Goal: Task Accomplishment & Management: Use online tool/utility

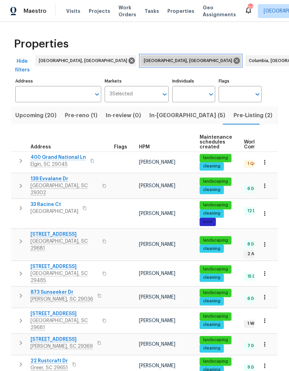
click at [234, 62] on icon at bounding box center [237, 61] width 6 height 6
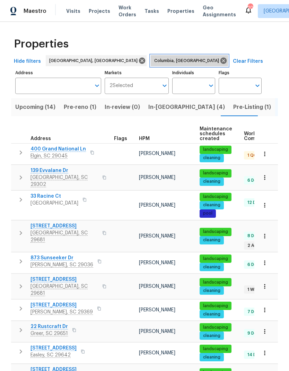
click at [220, 60] on icon at bounding box center [224, 61] width 8 height 8
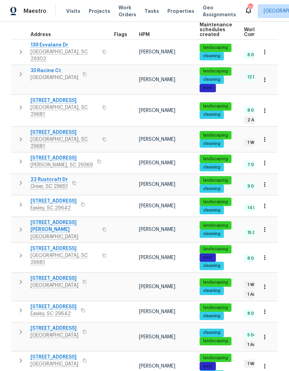
scroll to position [116, 0]
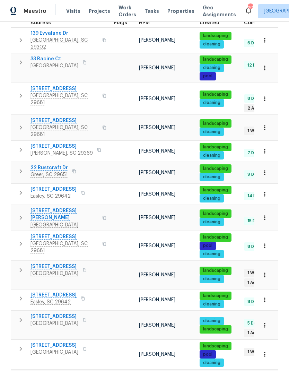
click at [53, 233] on span "712 Spring Lake Loop" at bounding box center [65, 236] width 68 height 7
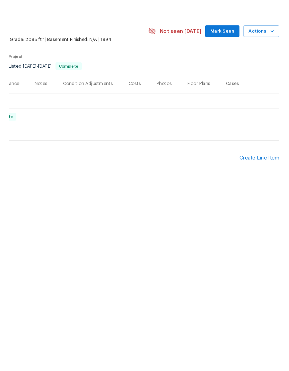
scroll to position [0, 103]
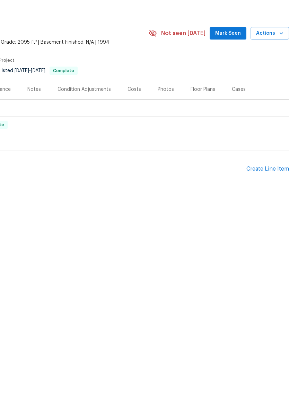
click at [270, 192] on div "Create Line Item" at bounding box center [268, 195] width 43 height 7
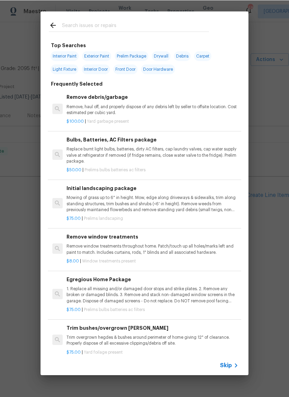
click at [70, 23] on input "text" at bounding box center [135, 26] width 147 height 10
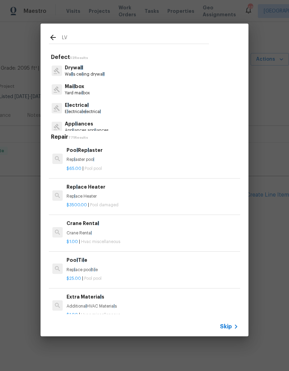
type input "LVP"
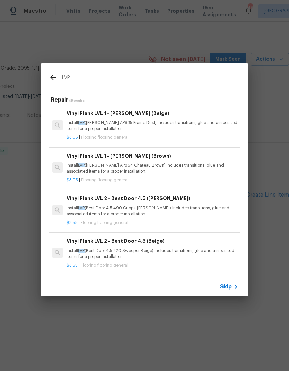
click at [101, 119] on div "Vinyl Plank LVL 1 - [PERSON_NAME] (Beige) Install LVP ([PERSON_NAME] AP835 Prai…" at bounding box center [153, 121] width 172 height 23
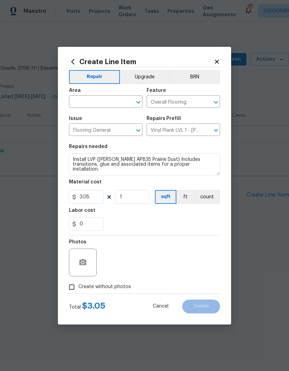
click at [82, 98] on input "text" at bounding box center [96, 102] width 54 height 11
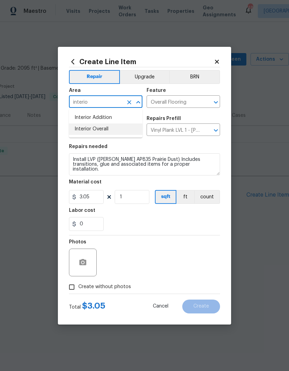
click at [86, 126] on li "Interior Overall" at bounding box center [106, 128] width 74 height 11
type input "Interior Overall"
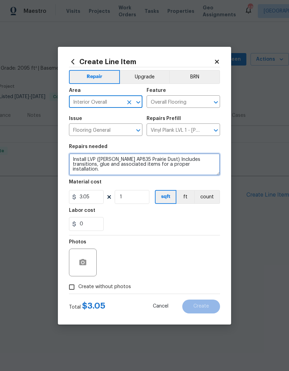
click at [91, 164] on textarea "Install LVP ([PERSON_NAME] AP835 Prairie Dust) Includes transitions, glue and a…" at bounding box center [144, 164] width 151 height 22
click at [96, 165] on textarea "Install LVP ([PERSON_NAME] AP835 Prairie Dust) Includes transitions, glue and a…" at bounding box center [144, 164] width 151 height 22
type textarea "P"
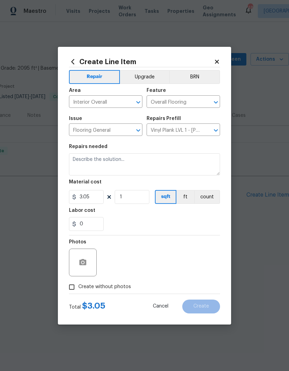
click at [216, 59] on icon at bounding box center [217, 62] width 6 height 6
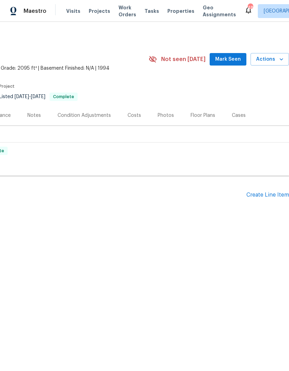
click at [265, 198] on div "Create Line Item" at bounding box center [268, 195] width 43 height 7
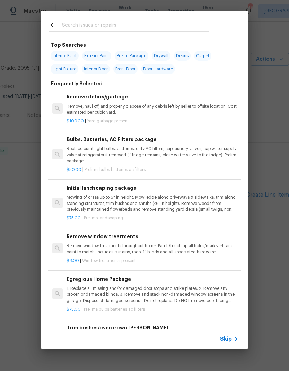
click at [73, 21] on input "text" at bounding box center [135, 26] width 147 height 10
type input "Lvp"
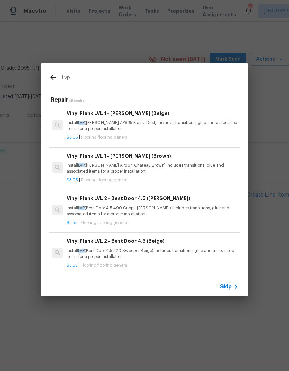
click at [91, 122] on p "Install LVP ([PERSON_NAME] AP835 Prairie Dust) Includes transitions, glue and a…" at bounding box center [153, 126] width 172 height 12
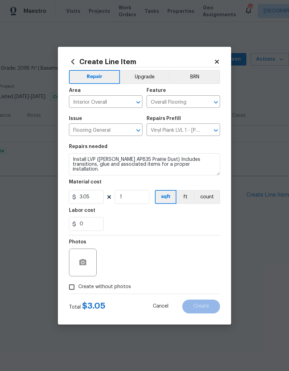
click at [200, 161] on textarea "Install LVP ([PERSON_NAME] AP835 Prairie Dust) Includes transitions, glue and a…" at bounding box center [144, 164] width 151 height 22
click at [197, 168] on textarea "Install LVP ([PERSON_NAME] AP835 Prairie Dust) Includes transitions, glue and a…" at bounding box center [144, 164] width 151 height 22
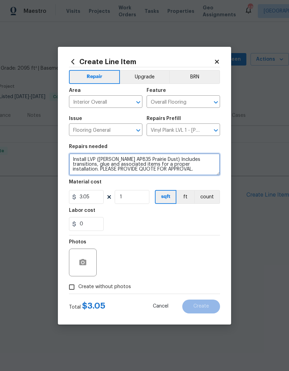
type textarea "Install LVP ([PERSON_NAME] AP835 Prairie Dust) Includes transitions, glue and a…"
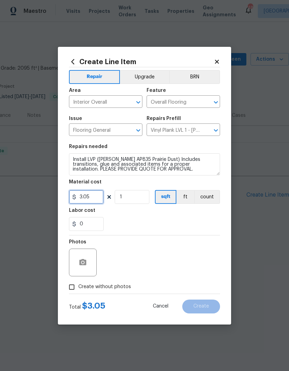
click at [87, 200] on input "3.05" at bounding box center [86, 197] width 35 height 14
click at [89, 201] on input "3.05" at bounding box center [86, 197] width 35 height 14
click at [84, 197] on input "3.05" at bounding box center [86, 197] width 35 height 14
click at [87, 198] on input "3.05" at bounding box center [86, 197] width 35 height 14
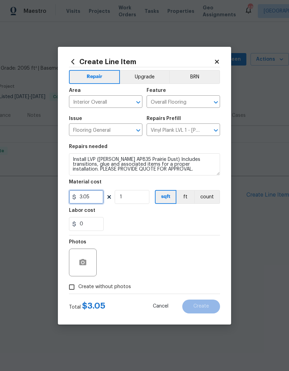
click at [87, 198] on input "3.05" at bounding box center [86, 197] width 35 height 14
type input "75"
click at [189, 217] on div "Labor cost" at bounding box center [144, 212] width 151 height 9
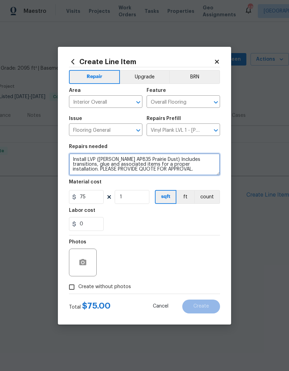
click at [167, 173] on textarea "Install LVP ([PERSON_NAME] AP835 Prairie Dust) Includes transitions, glue and a…" at bounding box center [144, 164] width 151 height 22
click at [112, 168] on textarea "Install LVP ([PERSON_NAME] AP835 Prairie Dust) Includes transitions, glue and a…" at bounding box center [144, 164] width 151 height 22
click at [154, 170] on textarea "Install LVP ([PERSON_NAME] AP835 Prairie Dust) Includes transitions, glue and a…" at bounding box center [144, 164] width 151 height 22
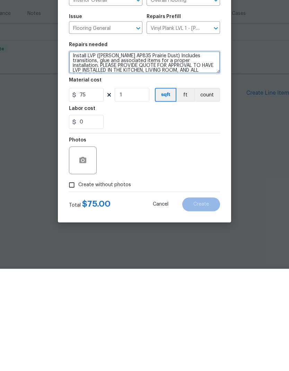
type textarea "Install LVP ([PERSON_NAME] AP835 Prairie Dust) Includes transitions, glue and a…"
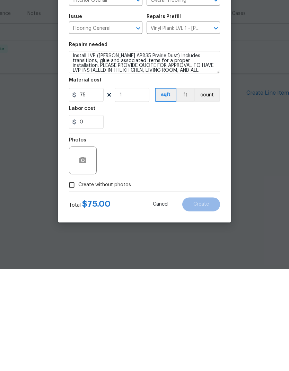
click at [75, 280] on input "Create without photos" at bounding box center [71, 286] width 13 height 13
checkbox input "true"
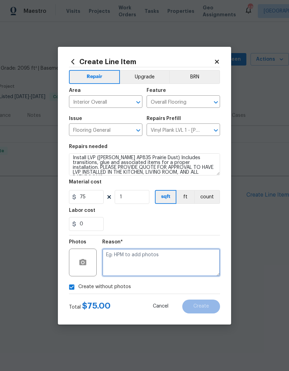
click at [183, 253] on textarea at bounding box center [161, 263] width 118 height 28
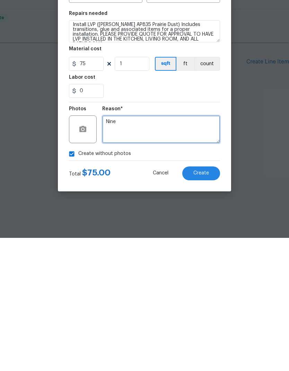
type textarea "Nine"
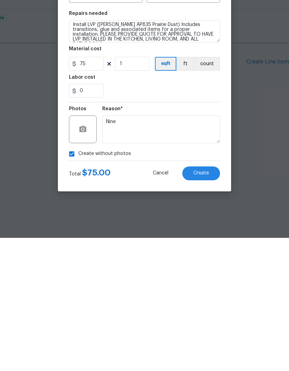
click at [201, 304] on span "Create" at bounding box center [201, 306] width 16 height 5
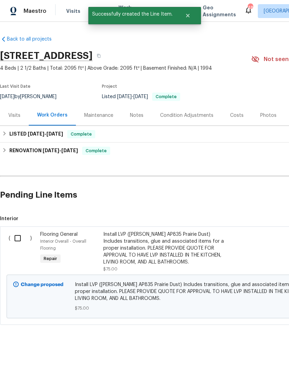
scroll to position [0, 0]
click at [20, 235] on input "checkbox" at bounding box center [20, 238] width 20 height 15
checkbox input "true"
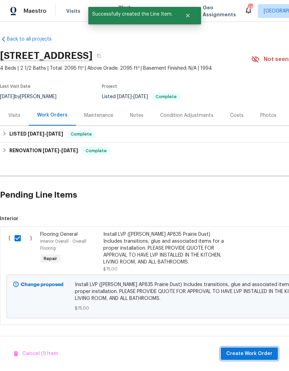
click at [256, 348] on button "Create Work Order" at bounding box center [249, 353] width 57 height 13
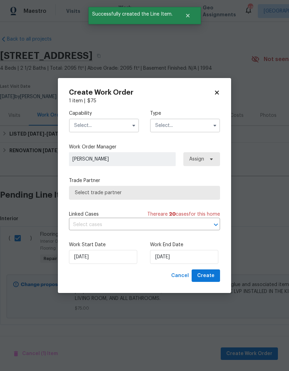
click at [123, 122] on input "text" at bounding box center [104, 126] width 70 height 14
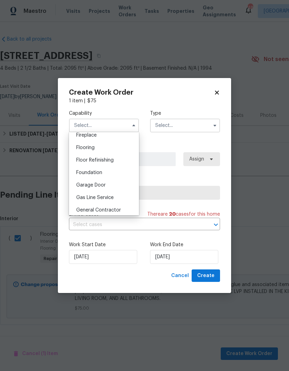
scroll to position [258, 0]
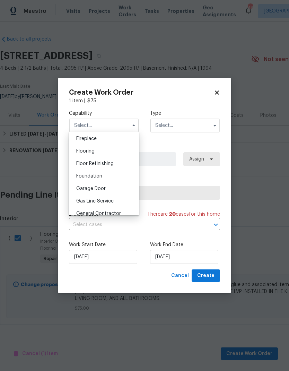
click at [95, 152] on span "Flooring" at bounding box center [85, 151] width 18 height 5
type input "Flooring"
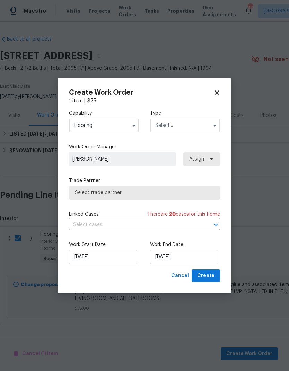
click at [184, 128] on input "text" at bounding box center [185, 126] width 70 height 14
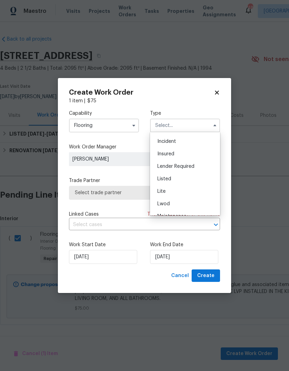
scroll to position [46, 0]
click at [165, 169] on span "Listed" at bounding box center [164, 169] width 14 height 5
type input "Listed"
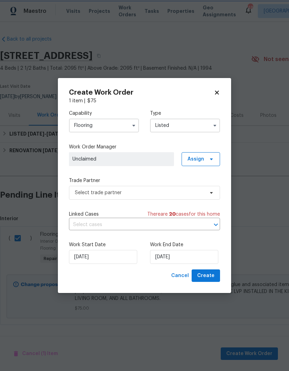
scroll to position [0, 0]
click at [209, 277] on span "Create" at bounding box center [205, 275] width 17 height 9
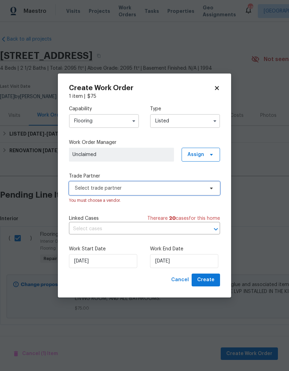
click at [178, 189] on span "Select trade partner" at bounding box center [139, 188] width 129 height 7
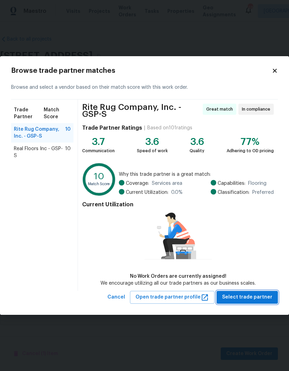
click at [257, 295] on span "Select trade partner" at bounding box center [247, 297] width 50 height 9
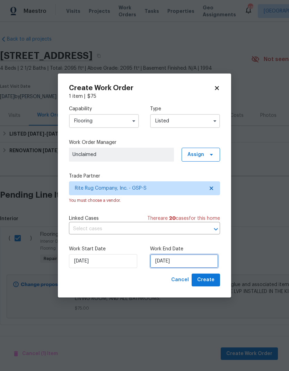
click at [183, 260] on input "[DATE]" at bounding box center [184, 261] width 68 height 14
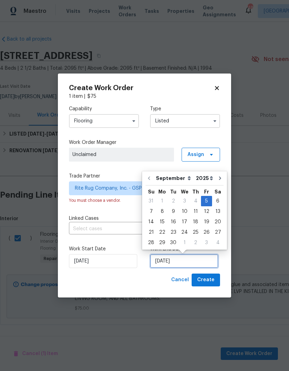
scroll to position [1, 0]
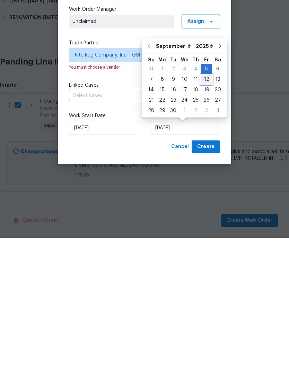
click at [208, 208] on div "12" at bounding box center [206, 213] width 11 height 10
type input "[DATE]"
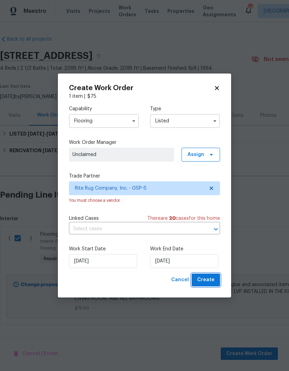
click at [212, 283] on span "Create" at bounding box center [205, 280] width 17 height 9
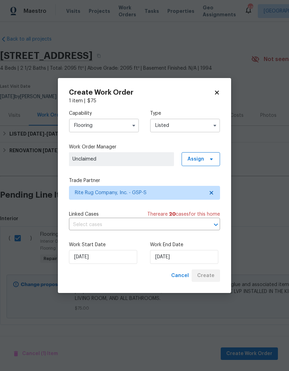
checkbox input "false"
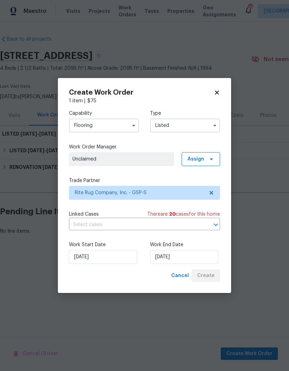
scroll to position [0, 0]
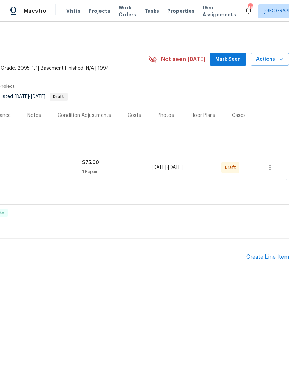
scroll to position [0, 103]
click at [270, 169] on icon "button" at bounding box center [270, 167] width 8 height 8
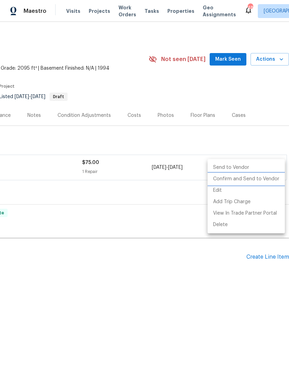
click at [263, 178] on li "Confirm and Send to Vendor" at bounding box center [246, 178] width 77 height 11
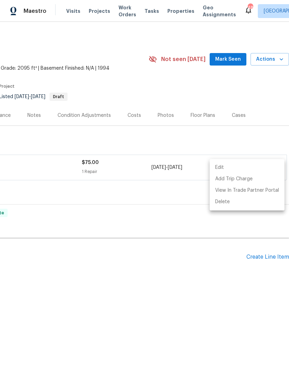
click at [219, 236] on div at bounding box center [144, 185] width 289 height 371
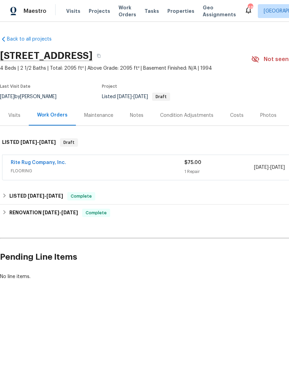
scroll to position [0, 0]
